Goal: Book appointment/travel/reservation

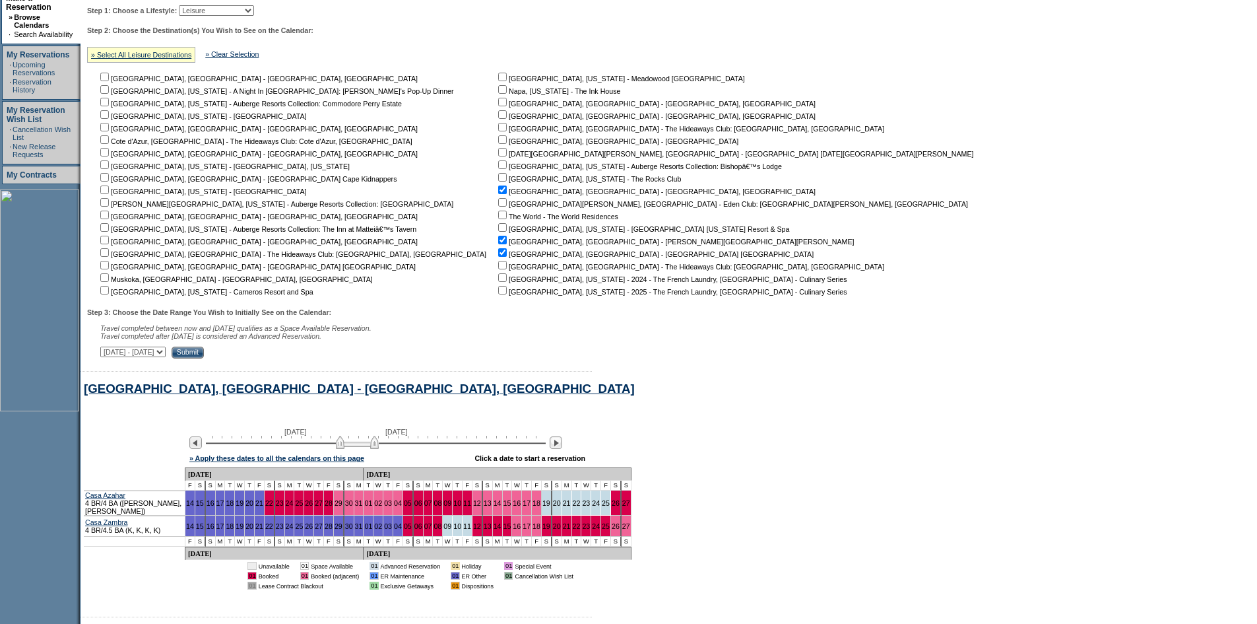
scroll to position [251, 0]
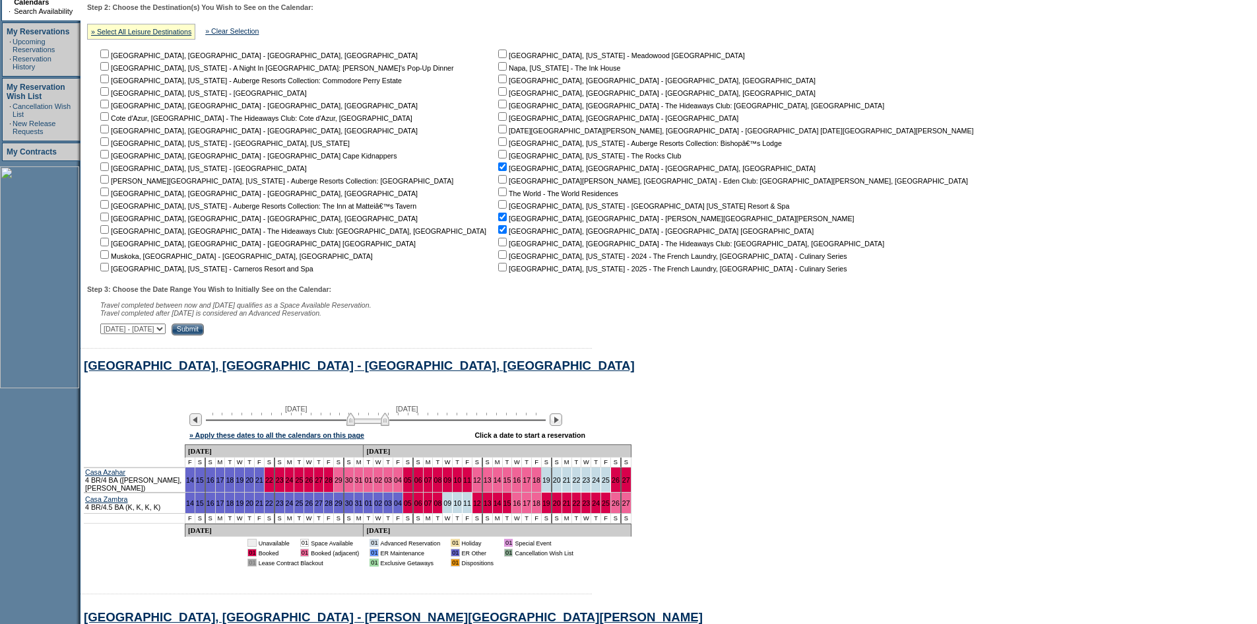
drag, startPoint x: 360, startPoint y: 427, endPoint x: 371, endPoint y: 427, distance: 10.6
click at [371, 426] on img at bounding box center [367, 418] width 43 height 13
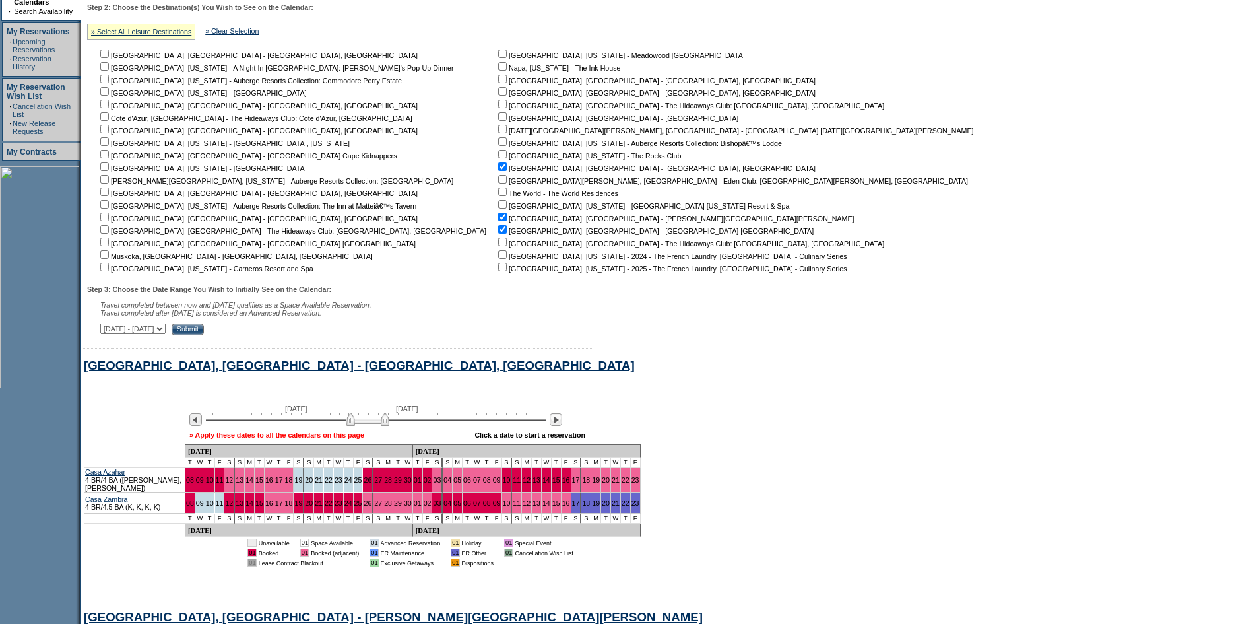
click at [364, 439] on link "» Apply these dates to all the calendars on this page" at bounding box center [276, 435] width 175 height 8
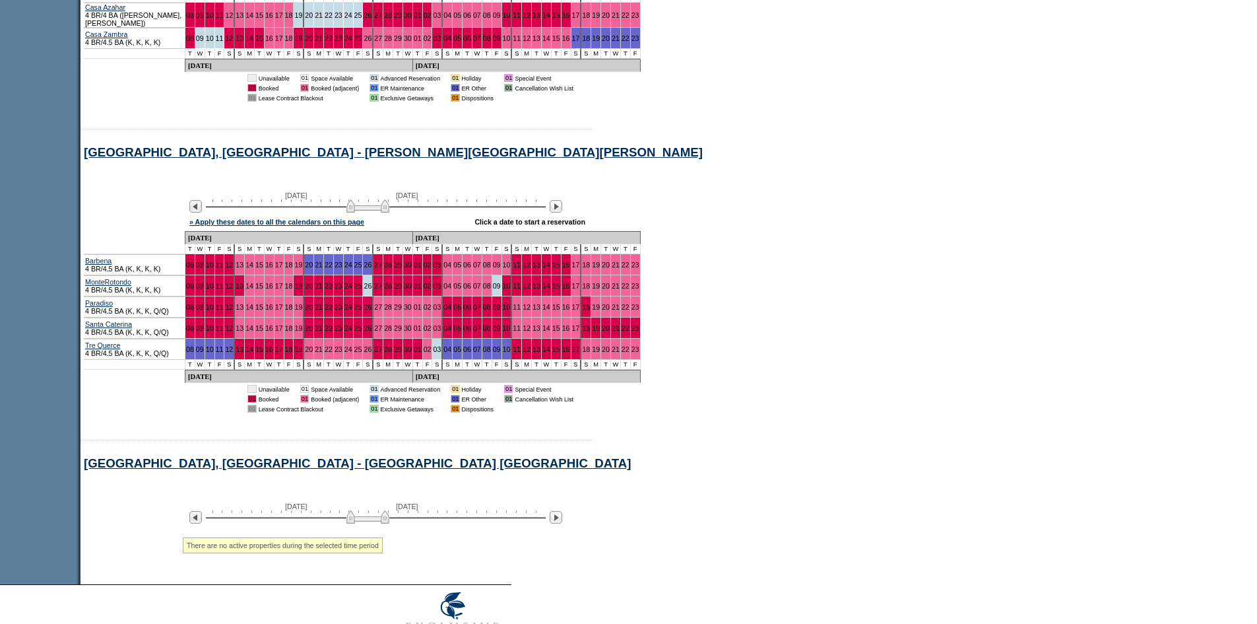
scroll to position [792, 0]
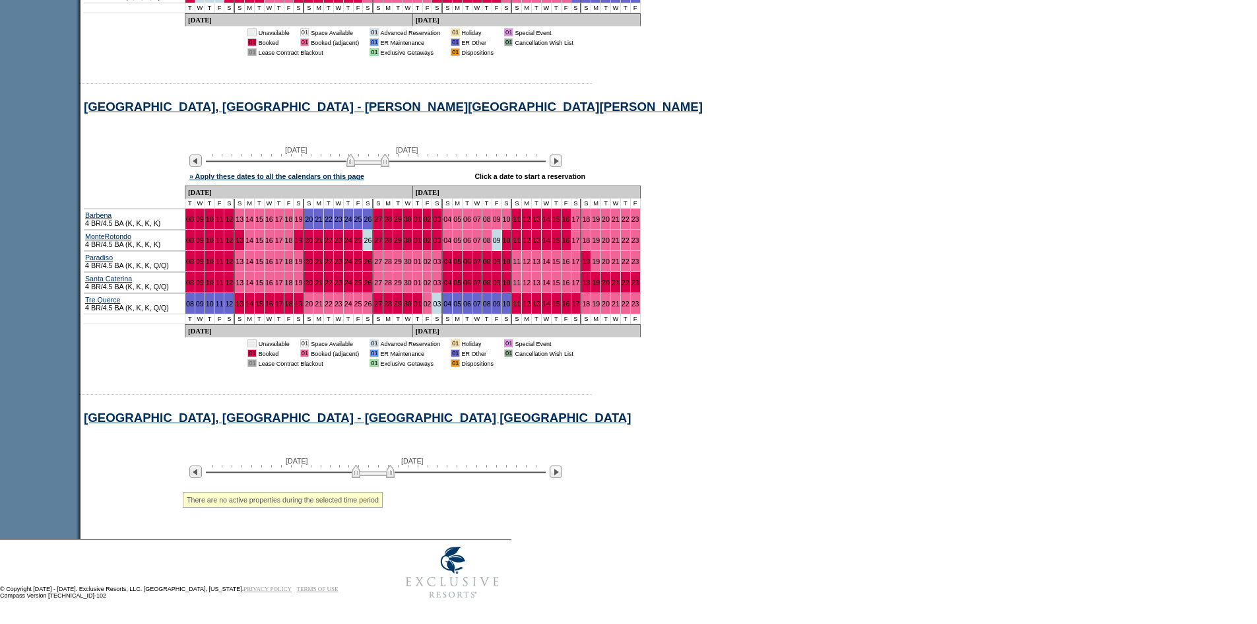
drag, startPoint x: 362, startPoint y: 465, endPoint x: 376, endPoint y: 467, distance: 14.7
click at [376, 467] on img at bounding box center [373, 471] width 43 height 13
drag, startPoint x: 376, startPoint y: 467, endPoint x: 369, endPoint y: 467, distance: 7.3
click at [369, 467] on img at bounding box center [379, 471] width 43 height 13
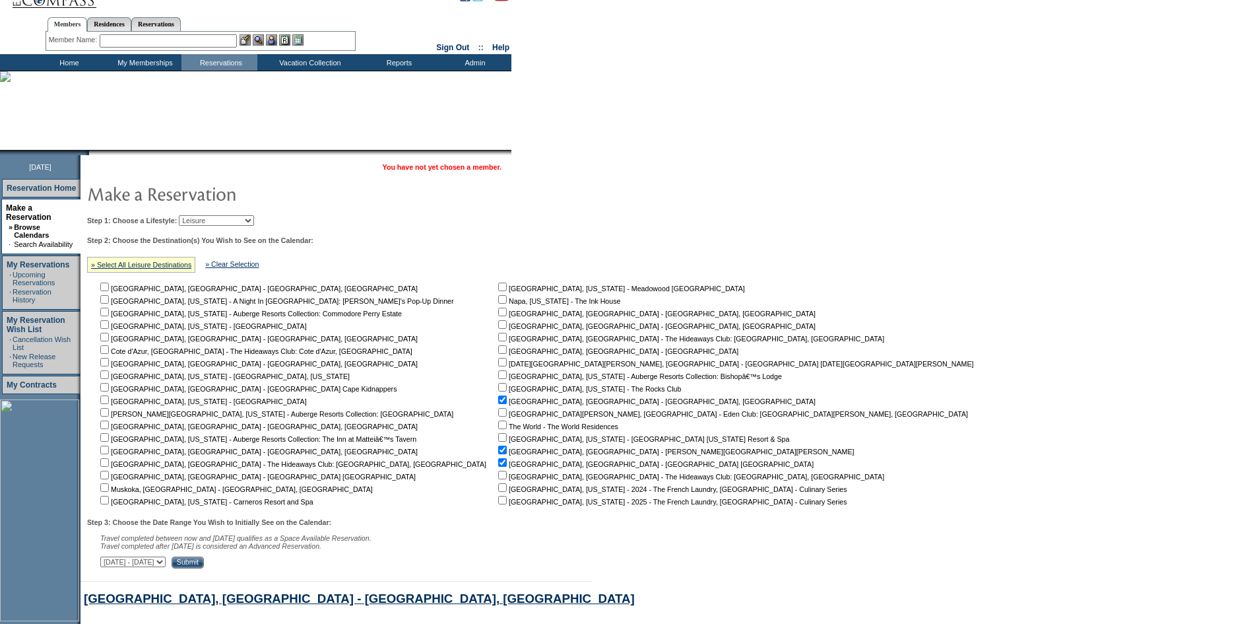
scroll to position [1, 0]
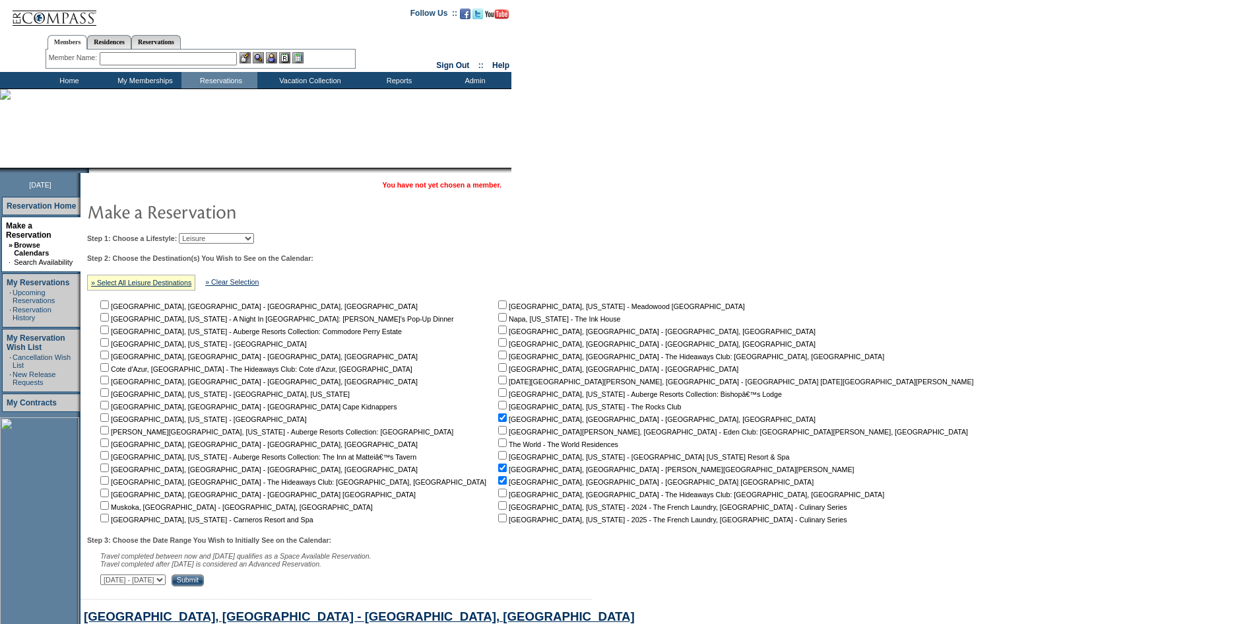
click at [228, 238] on select "Beach Leisure Metropolitan Mountain OIAL for Adventure OIAL for Couples OIAL fo…" at bounding box center [216, 238] width 75 height 11
select select "Beach"
click at [201, 234] on select "Beach Leisure Metropolitan Mountain OIAL for Adventure OIAL for Couples OIAL fo…" at bounding box center [216, 238] width 75 height 11
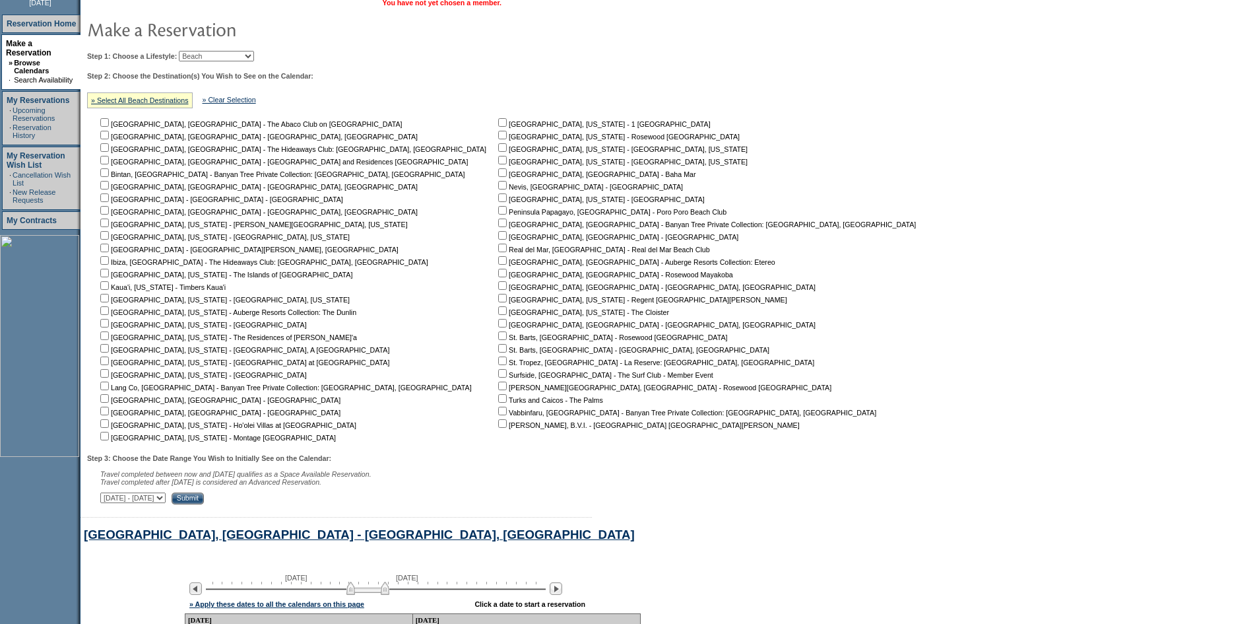
scroll to position [199, 0]
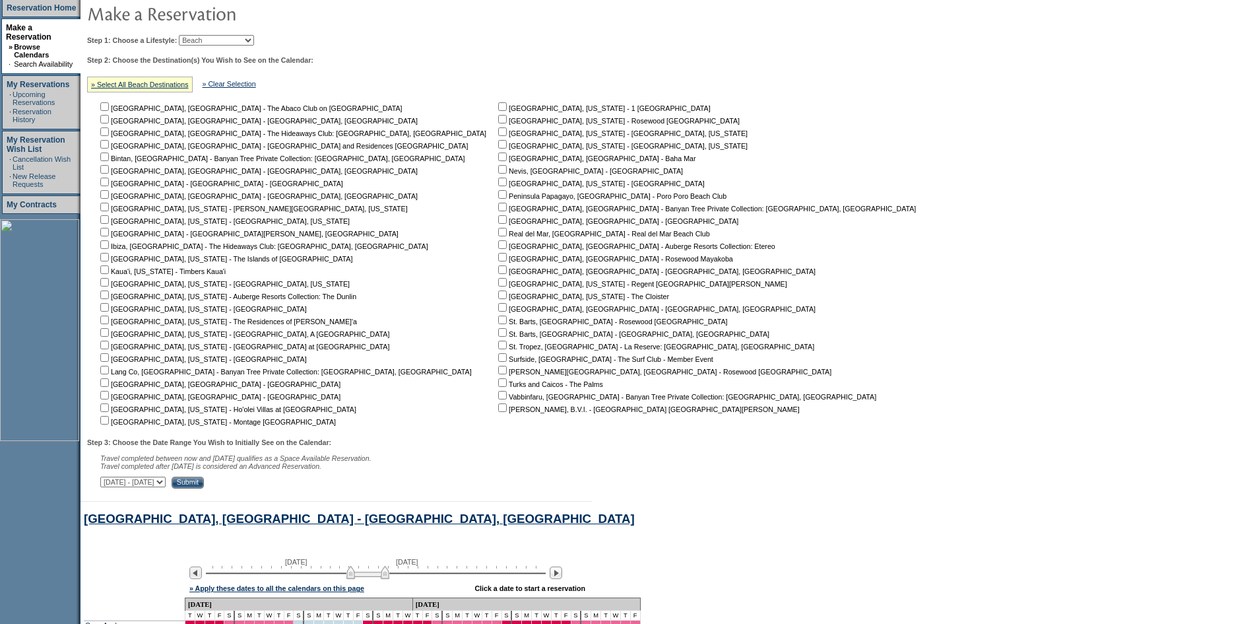
click at [498, 224] on input "checkbox" at bounding box center [502, 219] width 9 height 9
click at [498, 220] on input "checkbox" at bounding box center [502, 219] width 9 height 9
checkbox input "false"
click at [498, 399] on input "checkbox" at bounding box center [502, 395] width 9 height 9
checkbox input "true"
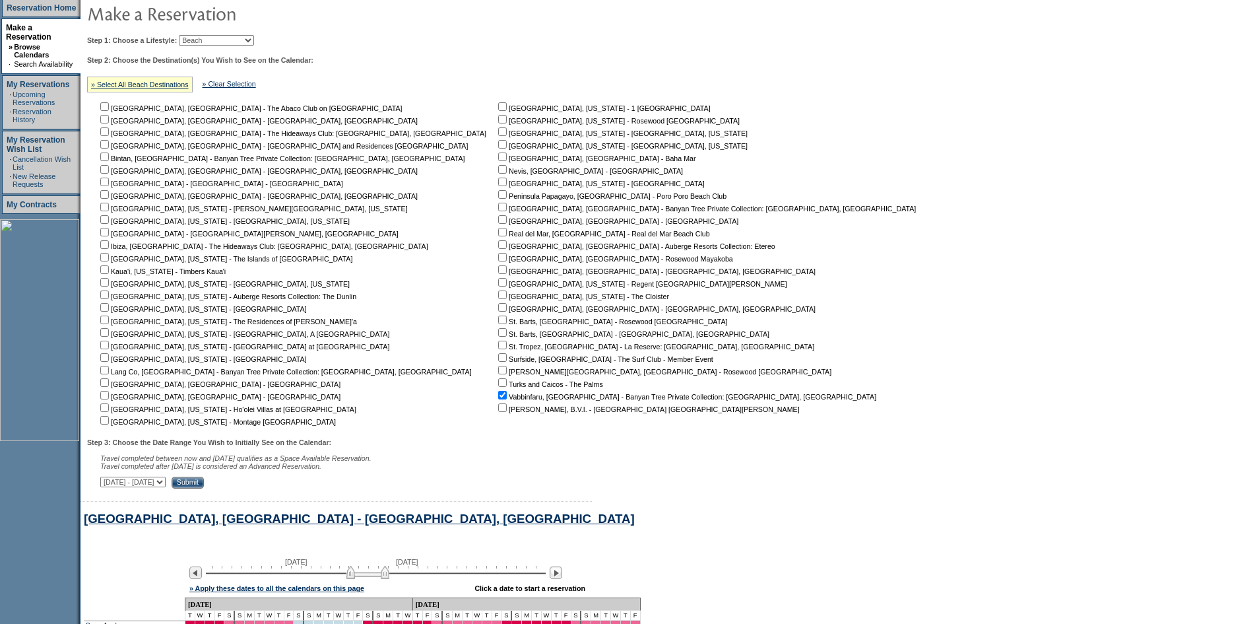
click at [204, 487] on input "Submit" at bounding box center [188, 482] width 32 height 12
